Goal: Information Seeking & Learning: Compare options

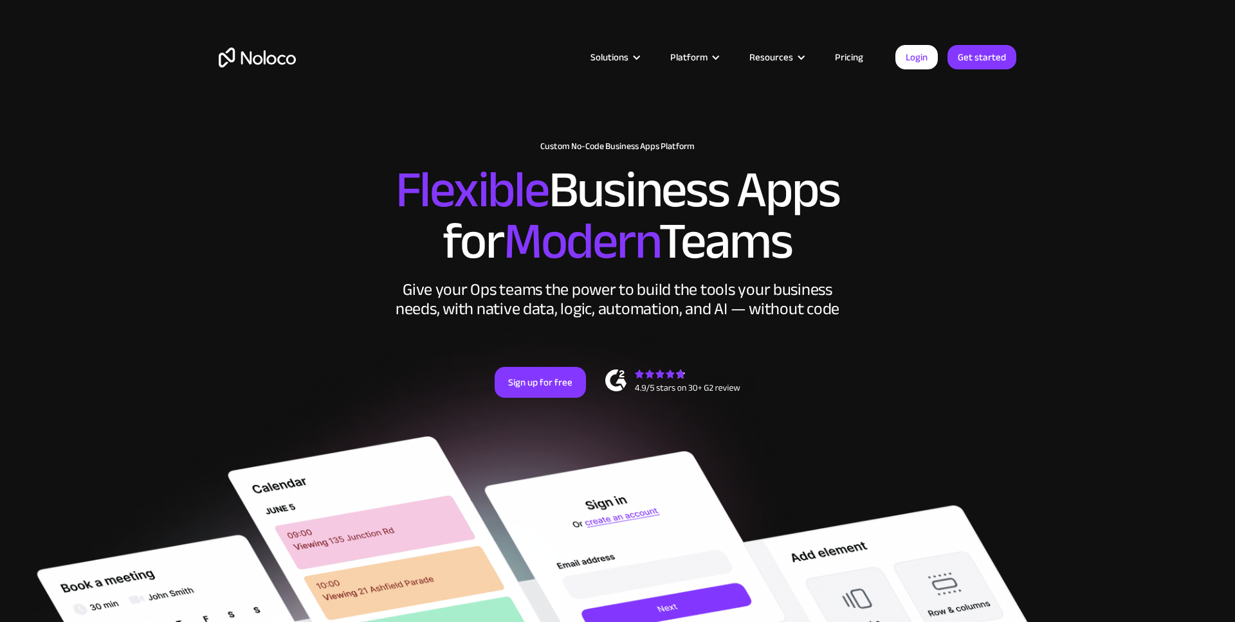
click at [851, 53] on link "Pricing" at bounding box center [848, 57] width 60 height 17
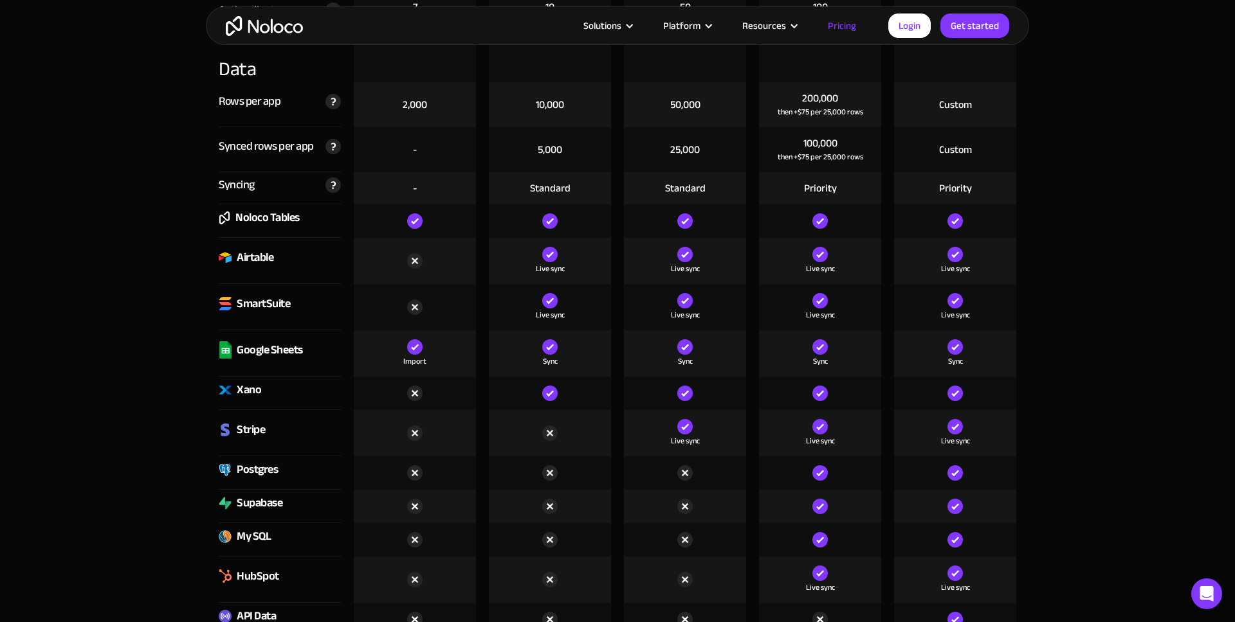
scroll to position [1713, 0]
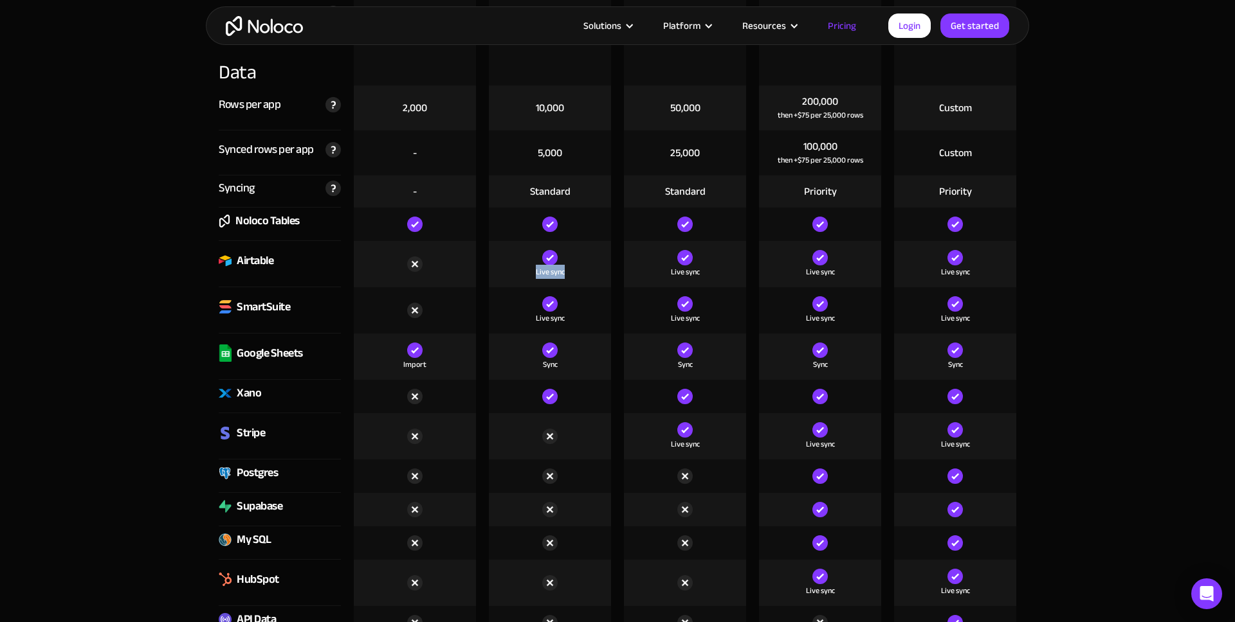
drag, startPoint x: 502, startPoint y: 250, endPoint x: 543, endPoint y: 260, distance: 41.6
click at [502, 250] on div "Live sync" at bounding box center [550, 264] width 122 height 46
click at [561, 267] on div "Live sync" at bounding box center [550, 272] width 29 height 13
click at [549, 262] on img at bounding box center [549, 257] width 15 height 15
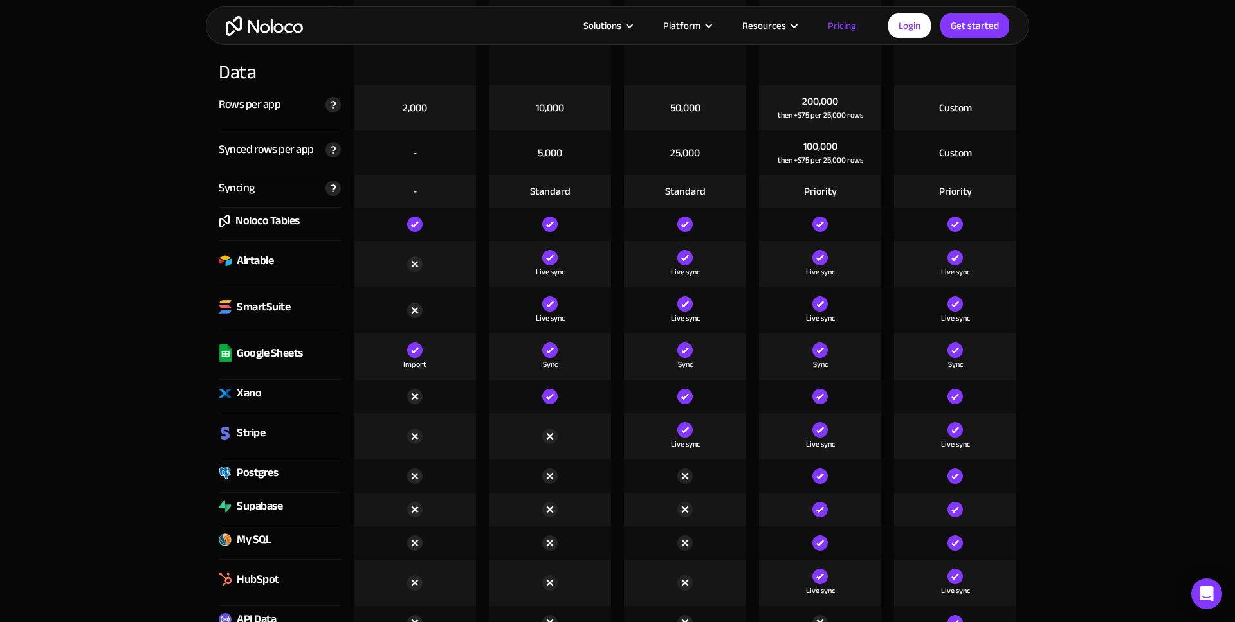
drag, startPoint x: 549, startPoint y: 262, endPoint x: 185, endPoint y: 332, distance: 371.4
click at [549, 262] on img at bounding box center [549, 257] width 15 height 15
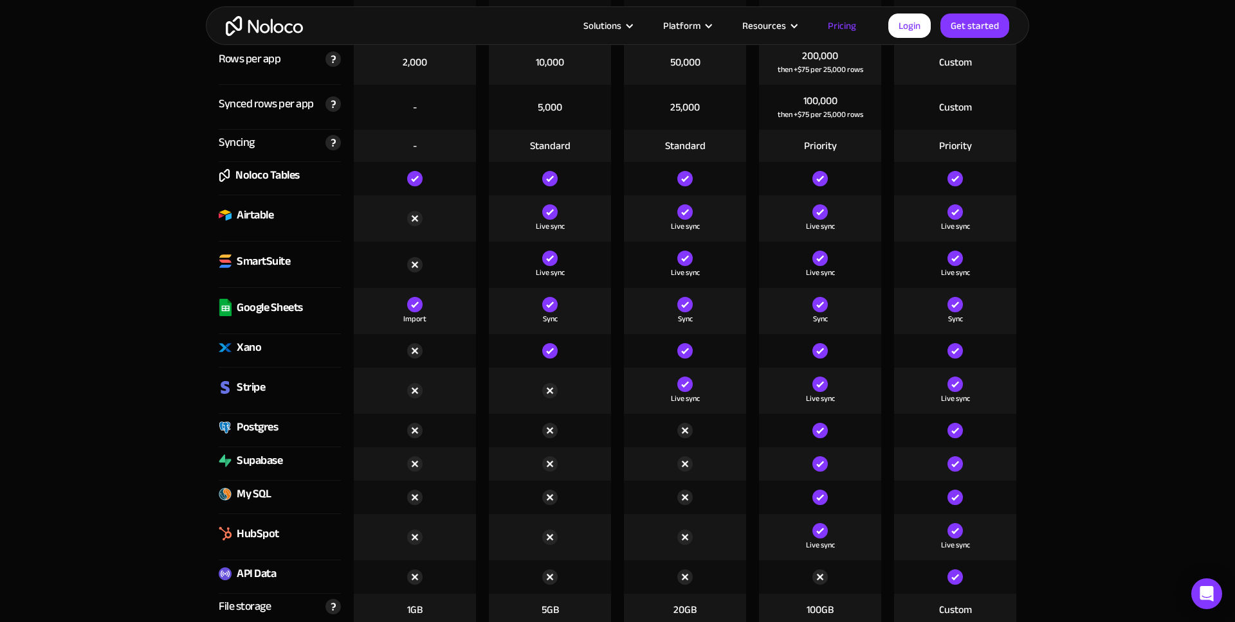
scroll to position [1771, 0]
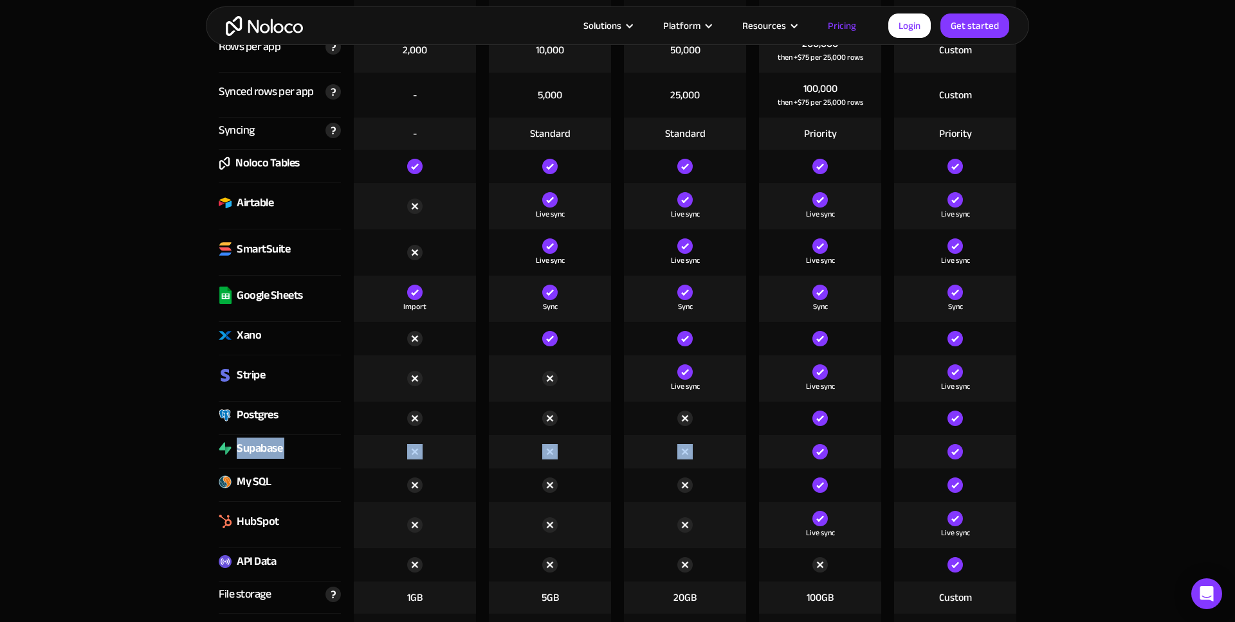
drag, startPoint x: 312, startPoint y: 438, endPoint x: 684, endPoint y: 457, distance: 372.1
click at [684, 457] on div "Supabase" at bounding box center [617, 451] width 810 height 33
click at [683, 457] on img at bounding box center [684, 451] width 15 height 15
drag, startPoint x: 608, startPoint y: 464, endPoint x: 102, endPoint y: 426, distance: 506.8
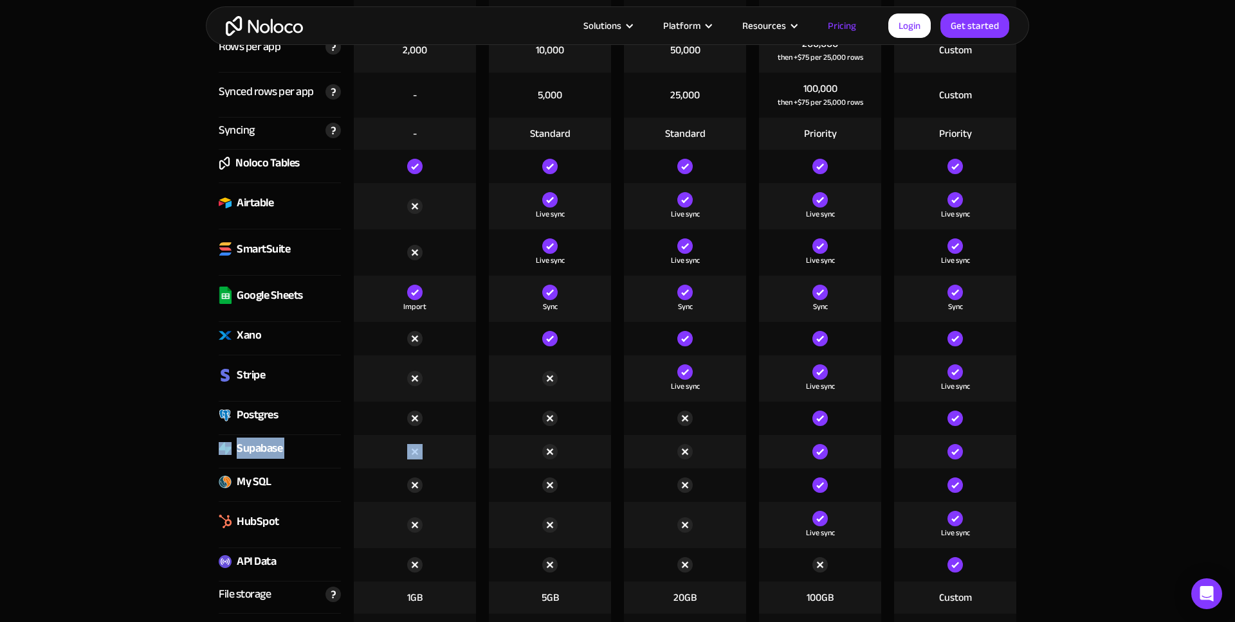
drag, startPoint x: 253, startPoint y: 444, endPoint x: 356, endPoint y: 447, distance: 102.9
click at [352, 447] on div "Supabase" at bounding box center [617, 451] width 810 height 33
click at [356, 447] on div at bounding box center [415, 451] width 122 height 33
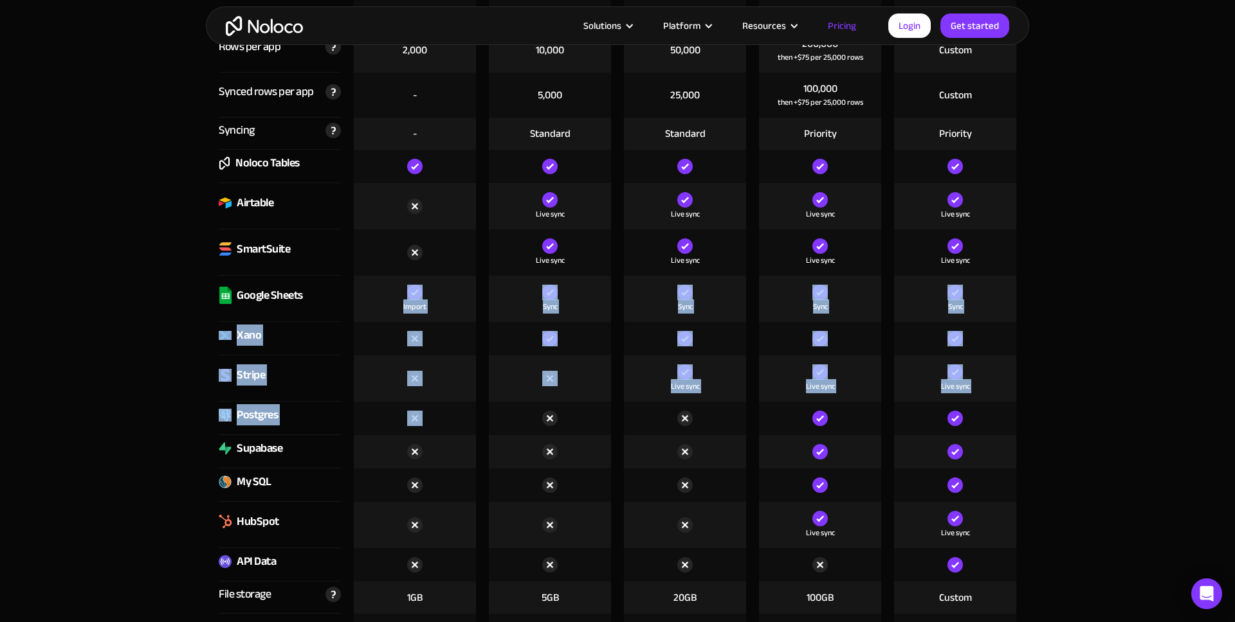
drag, startPoint x: 285, startPoint y: 309, endPoint x: 350, endPoint y: 336, distance: 70.9
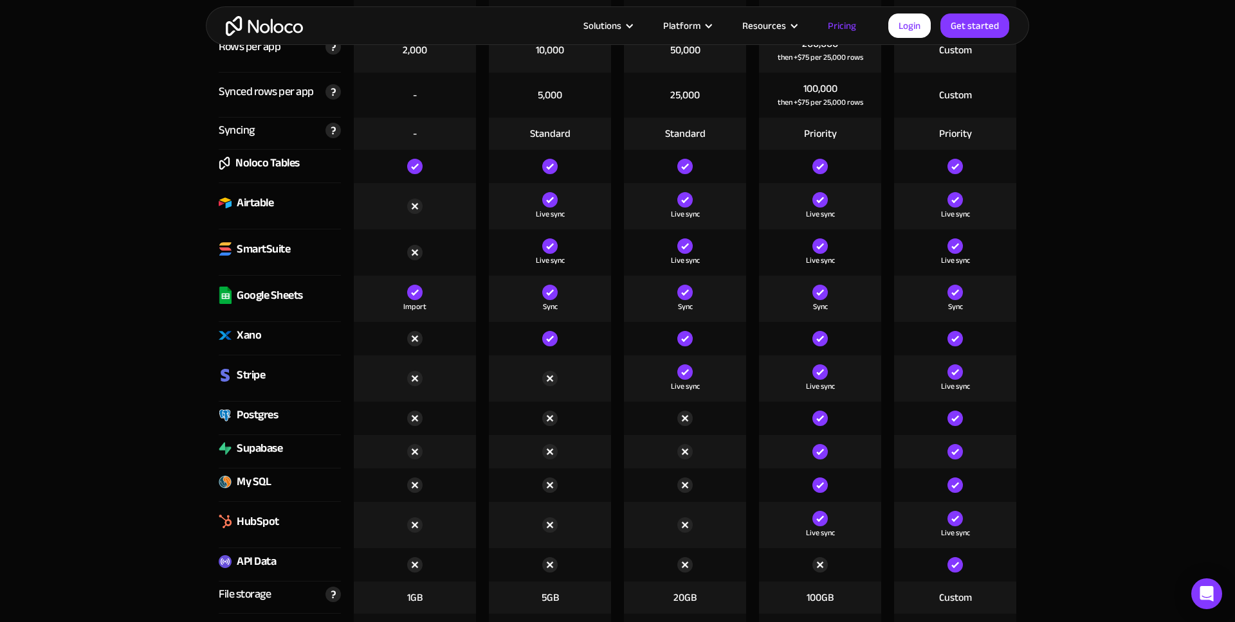
drag, startPoint x: 397, startPoint y: 386, endPoint x: 401, endPoint y: 373, distance: 14.2
click at [397, 385] on div at bounding box center [415, 379] width 122 height 46
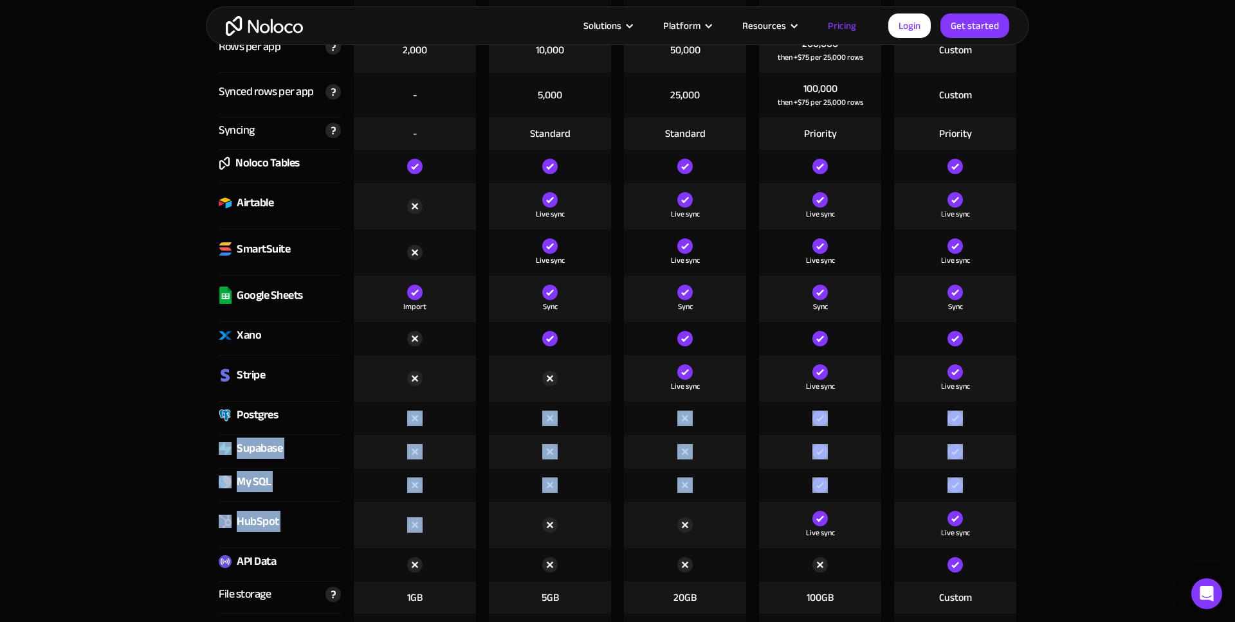
drag, startPoint x: 440, startPoint y: 466, endPoint x: 466, endPoint y: 520, distance: 59.0
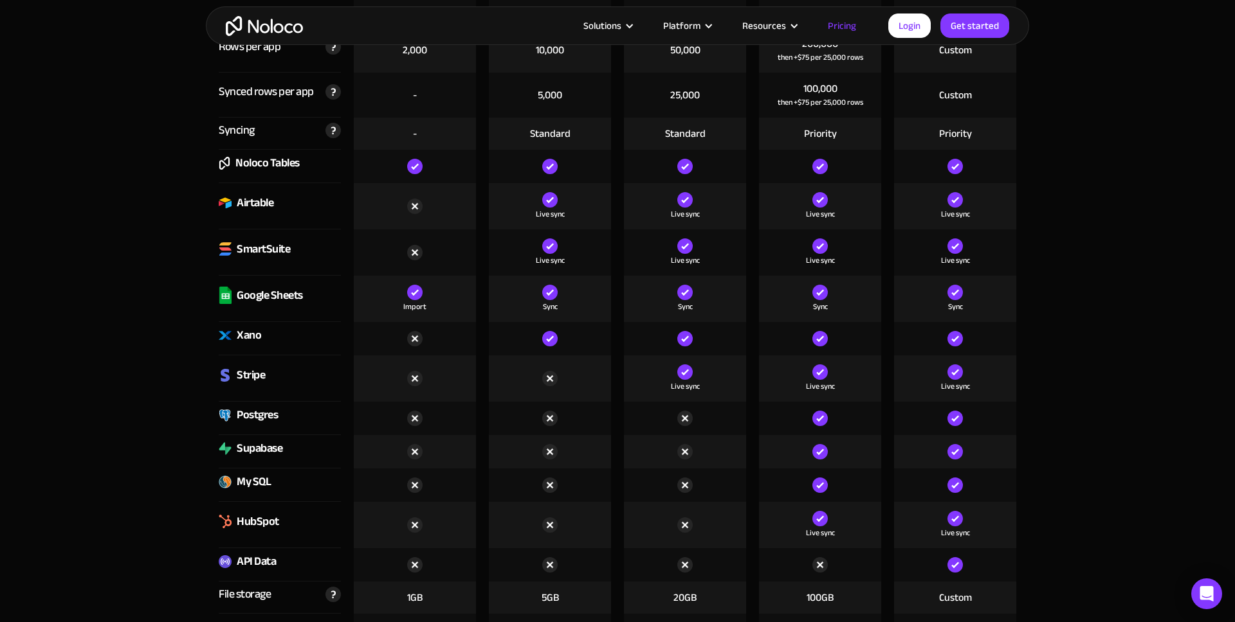
click at [465, 518] on div at bounding box center [415, 525] width 122 height 46
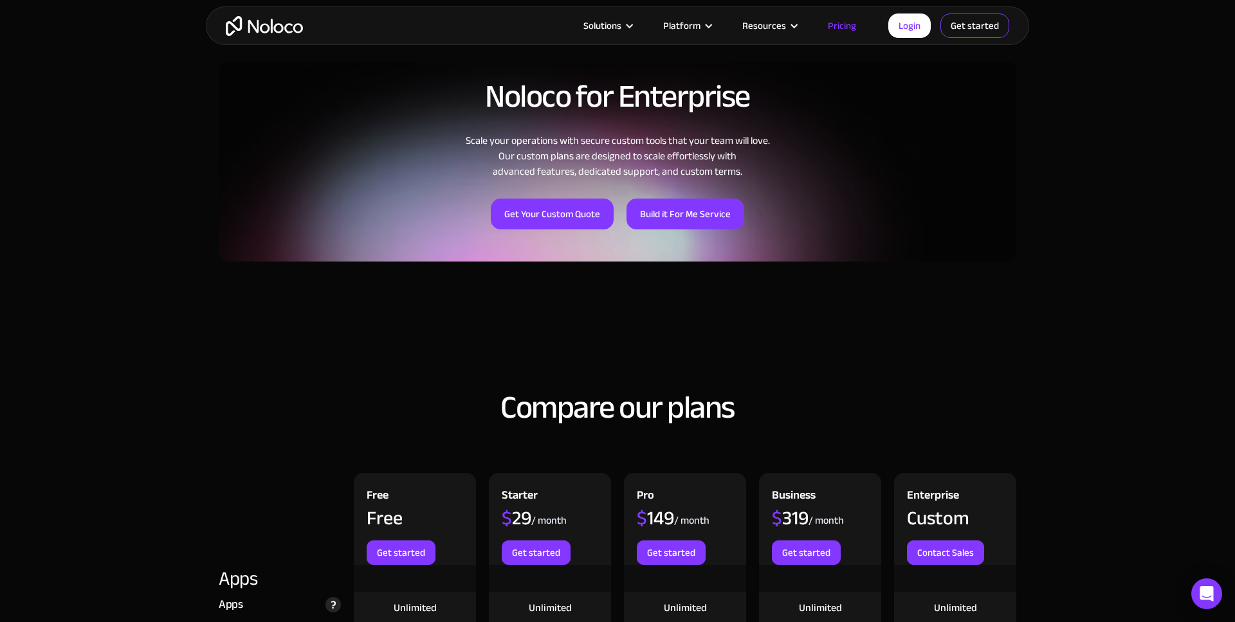
scroll to position [988, 0]
